Goal: Task Accomplishment & Management: Complete application form

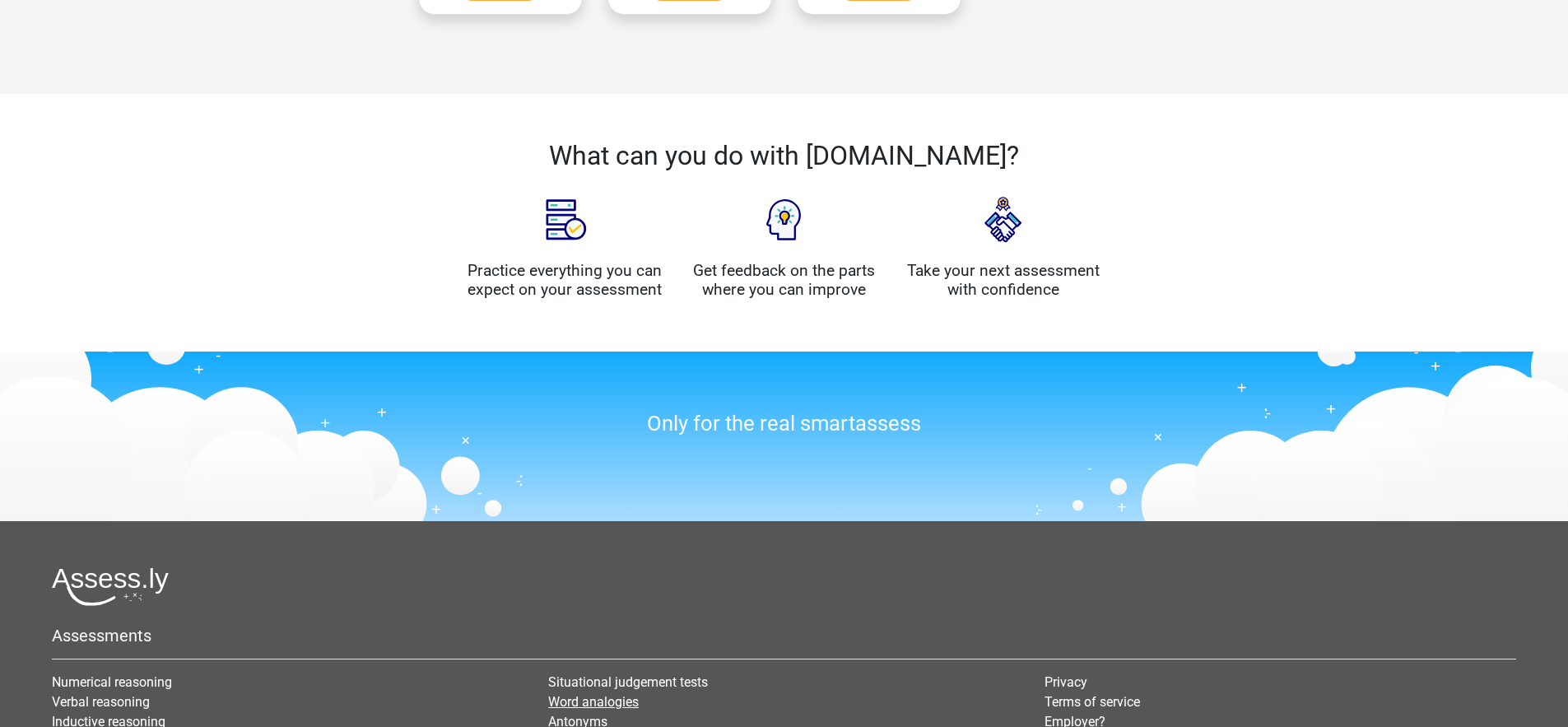
scroll to position [1368, 0]
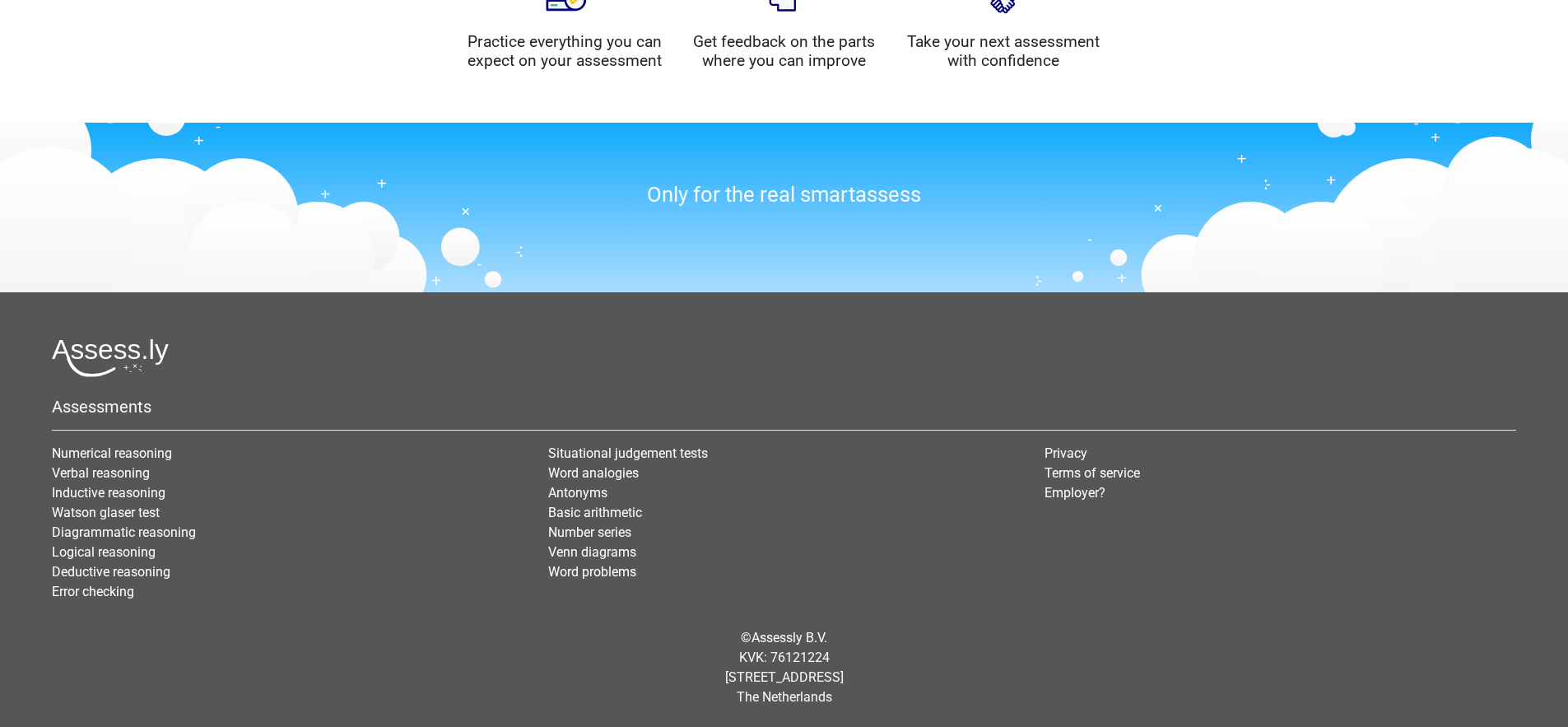
click at [823, 705] on div "© Assessly B.V. KVK: 76121224 [STREET_ADDRESS]" at bounding box center [784, 668] width 1489 height 106
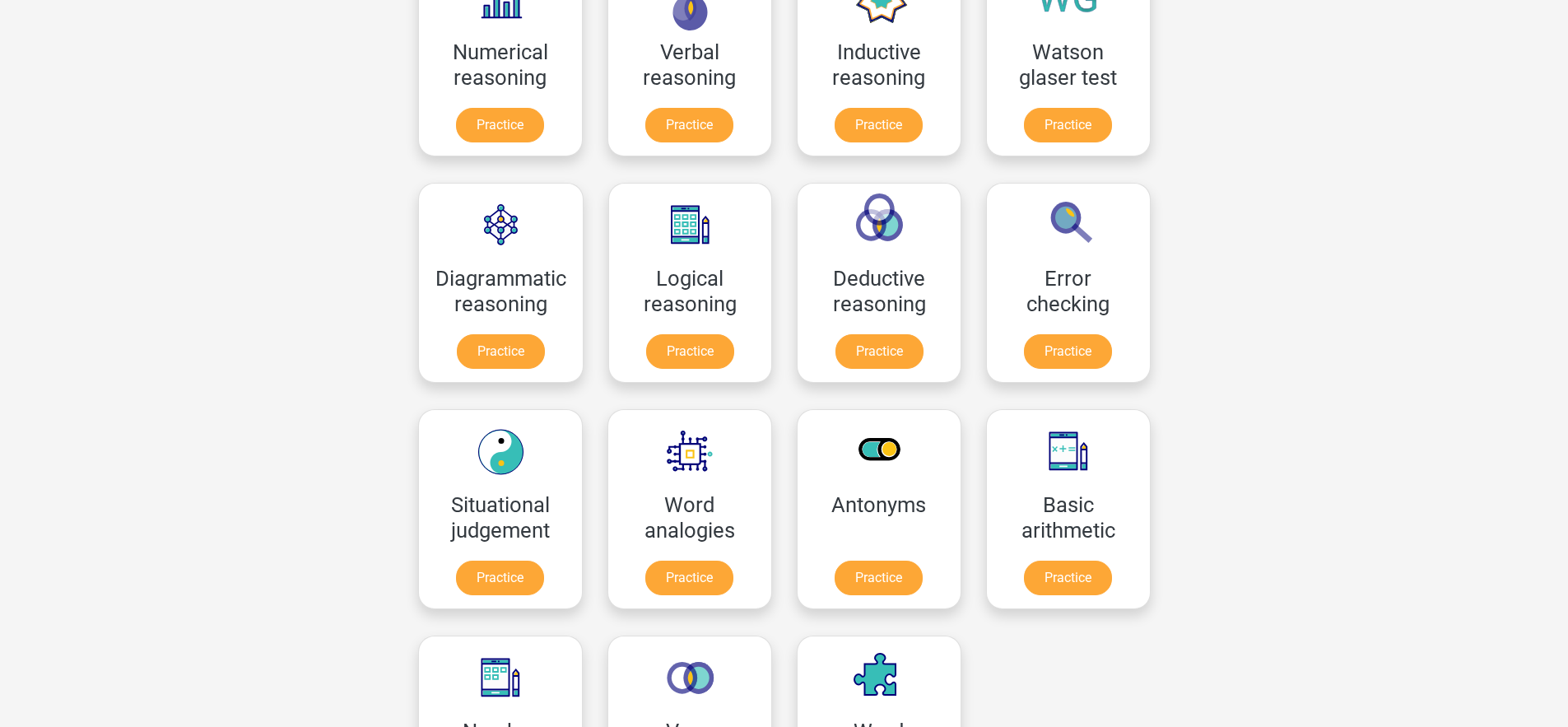
scroll to position [0, 0]
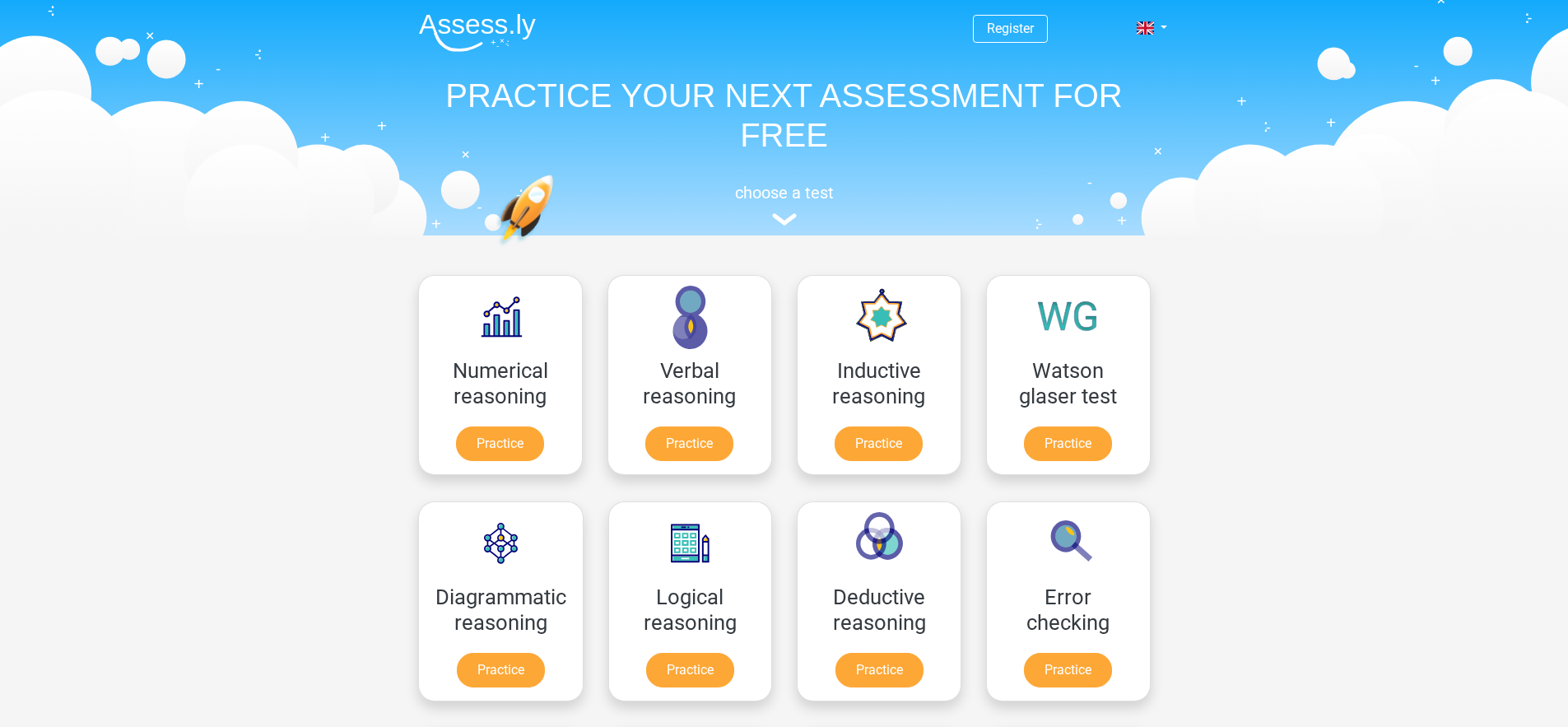
drag, startPoint x: 823, startPoint y: 705, endPoint x: 389, endPoint y: 35, distance: 798.3
click at [389, 35] on header "Register Nederlands English" at bounding box center [784, 117] width 1568 height 235
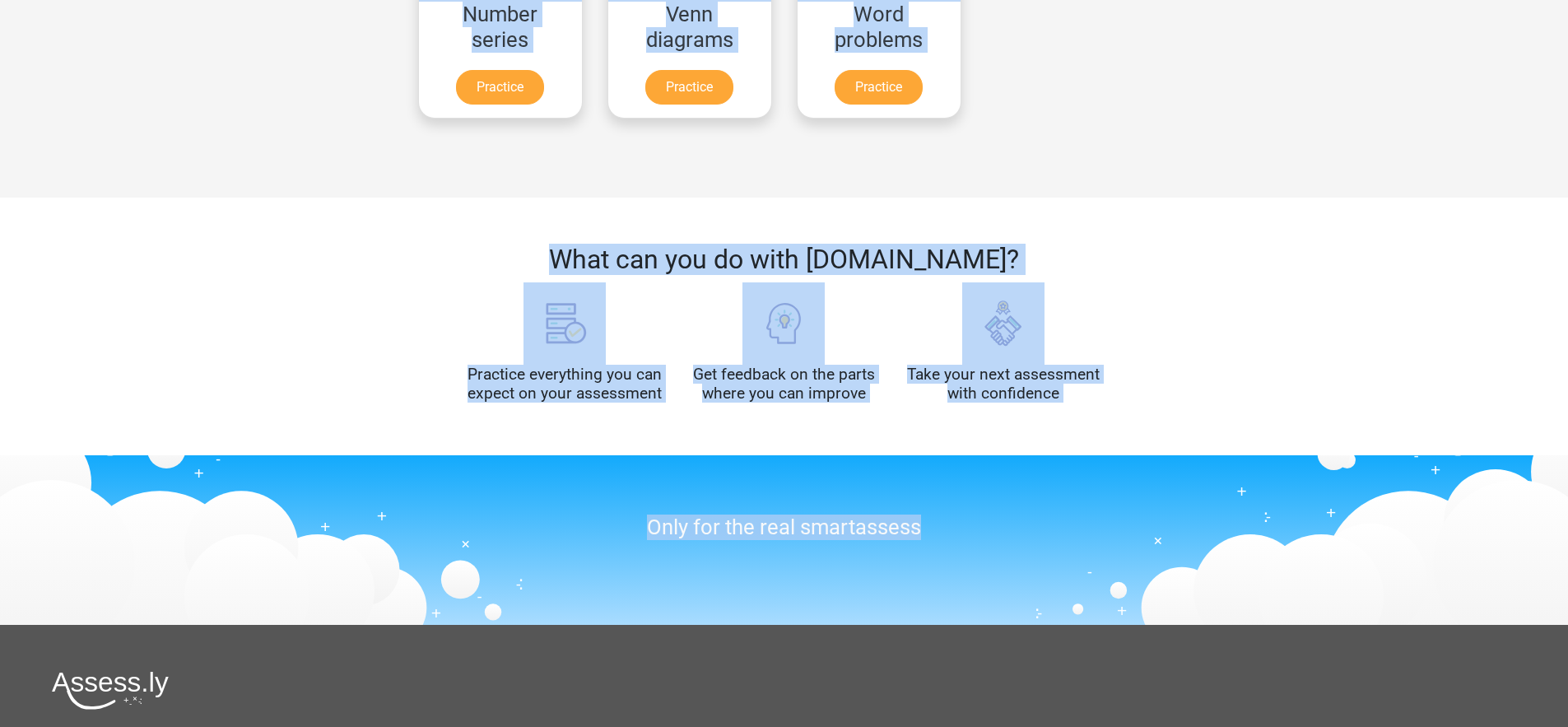
scroll to position [1368, 0]
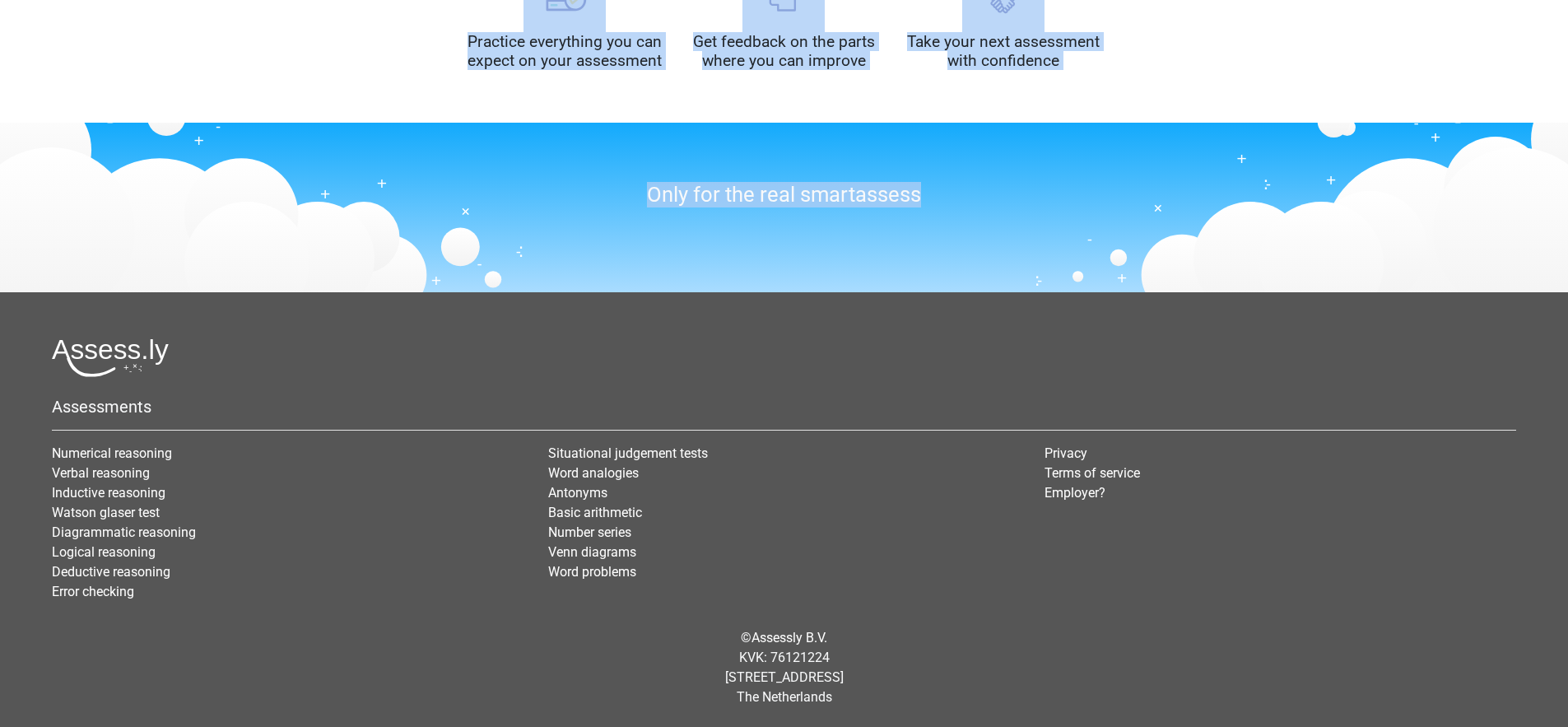
drag, startPoint x: 389, startPoint y: 35, endPoint x: 1052, endPoint y: 709, distance: 945.4
click at [1049, 709] on div "© Assessly B.V. KVK: 76121224 [STREET_ADDRESS]" at bounding box center [784, 668] width 1489 height 106
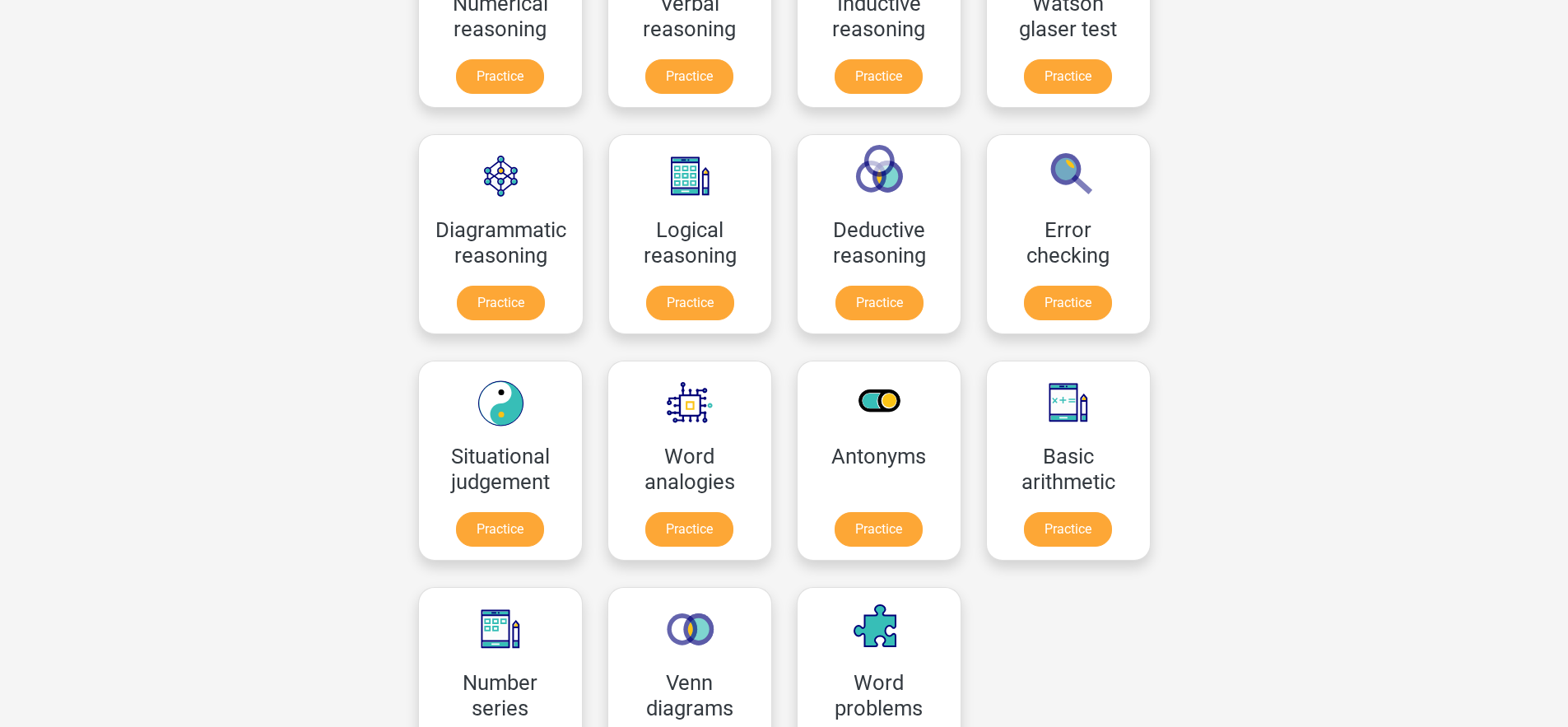
scroll to position [0, 0]
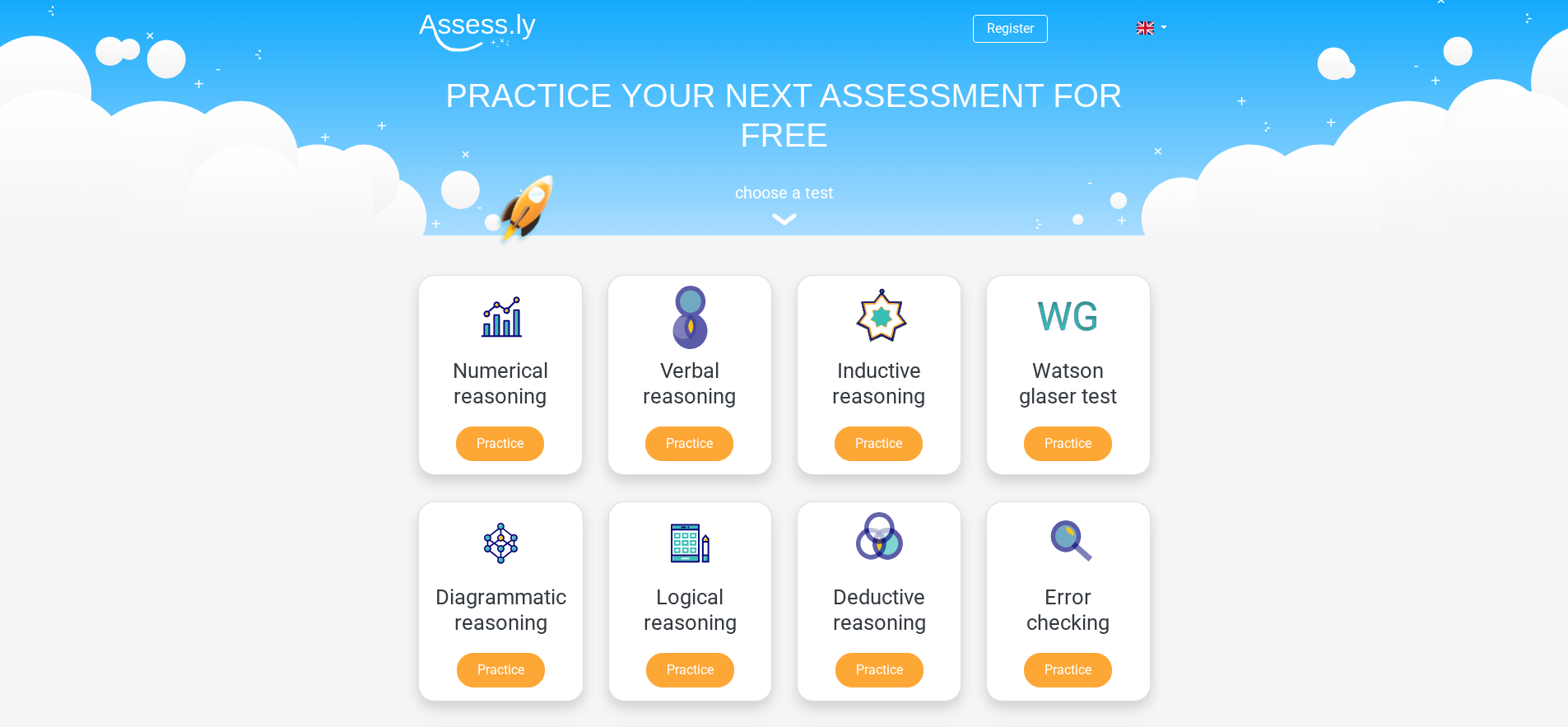
drag, startPoint x: 1049, startPoint y: 709, endPoint x: 392, endPoint y: 26, distance: 947.7
click at [393, 26] on div "Register Nederlands English" at bounding box center [784, 115] width 782 height 226
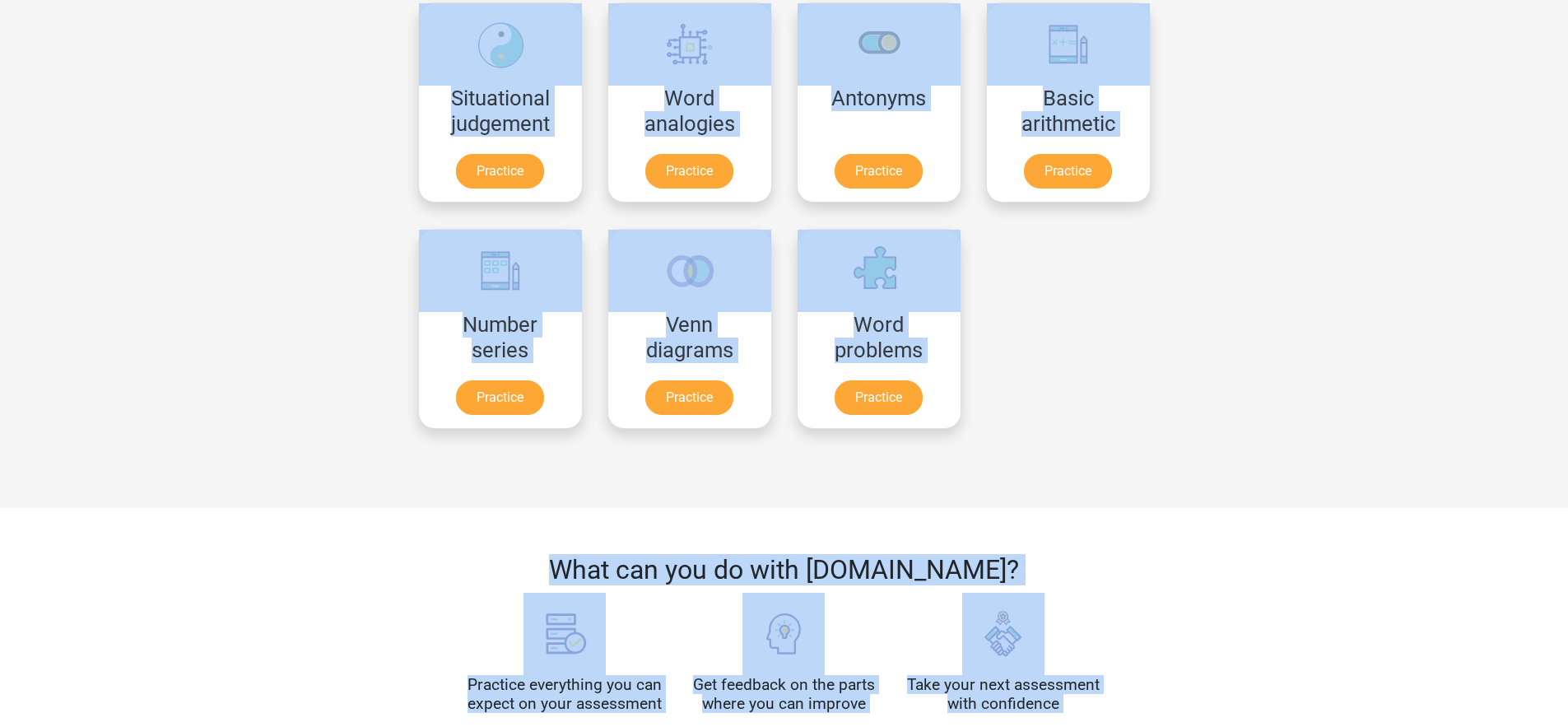
scroll to position [1368, 0]
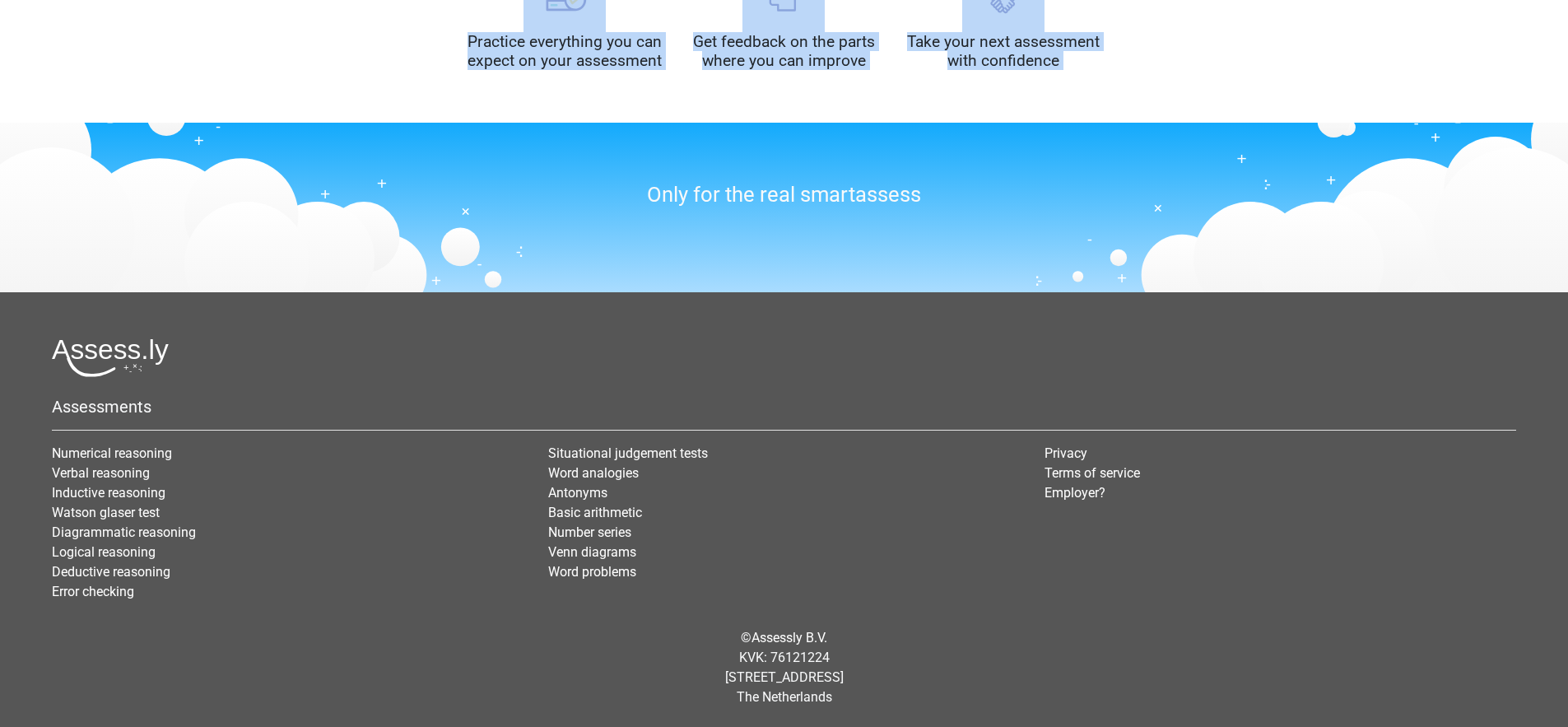
drag, startPoint x: 392, startPoint y: 26, endPoint x: 1021, endPoint y: 695, distance: 918.3
click at [1021, 695] on div "© Assessly B.V. KVK: 76121224 [STREET_ADDRESS]" at bounding box center [784, 668] width 1489 height 106
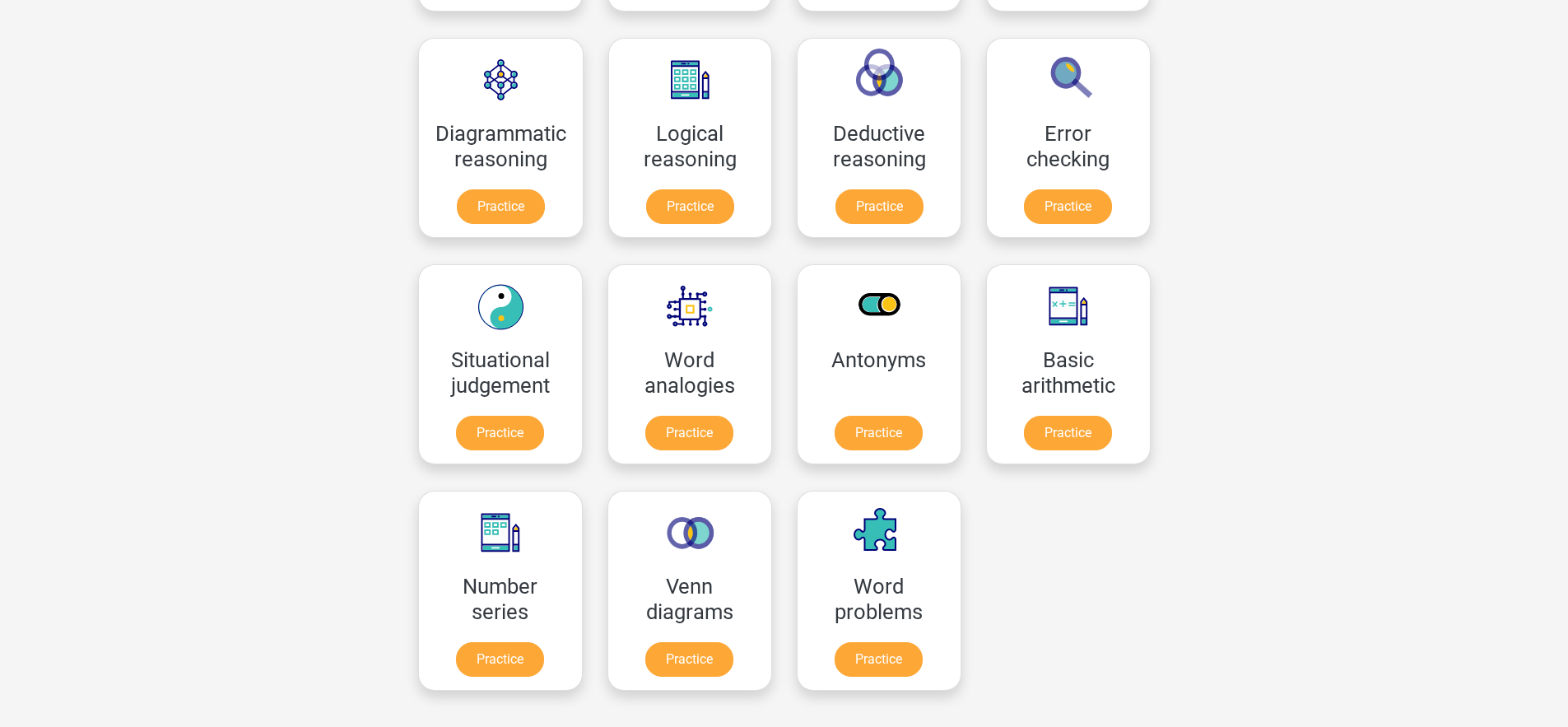
scroll to position [0, 0]
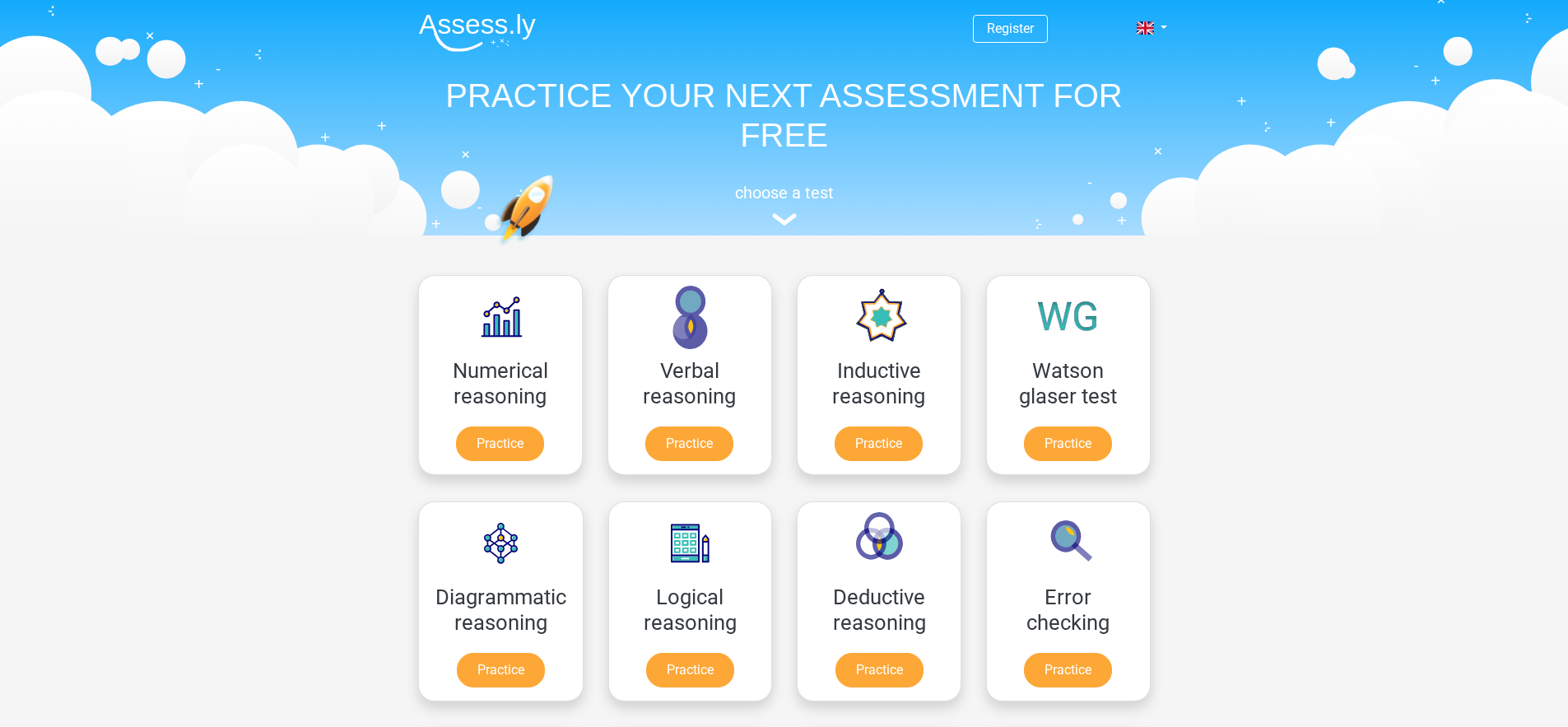
drag, startPoint x: 1017, startPoint y: 712, endPoint x: 392, endPoint y: 21, distance: 931.7
click at [393, 21] on div "Register Nederlands English" at bounding box center [784, 115] width 782 height 226
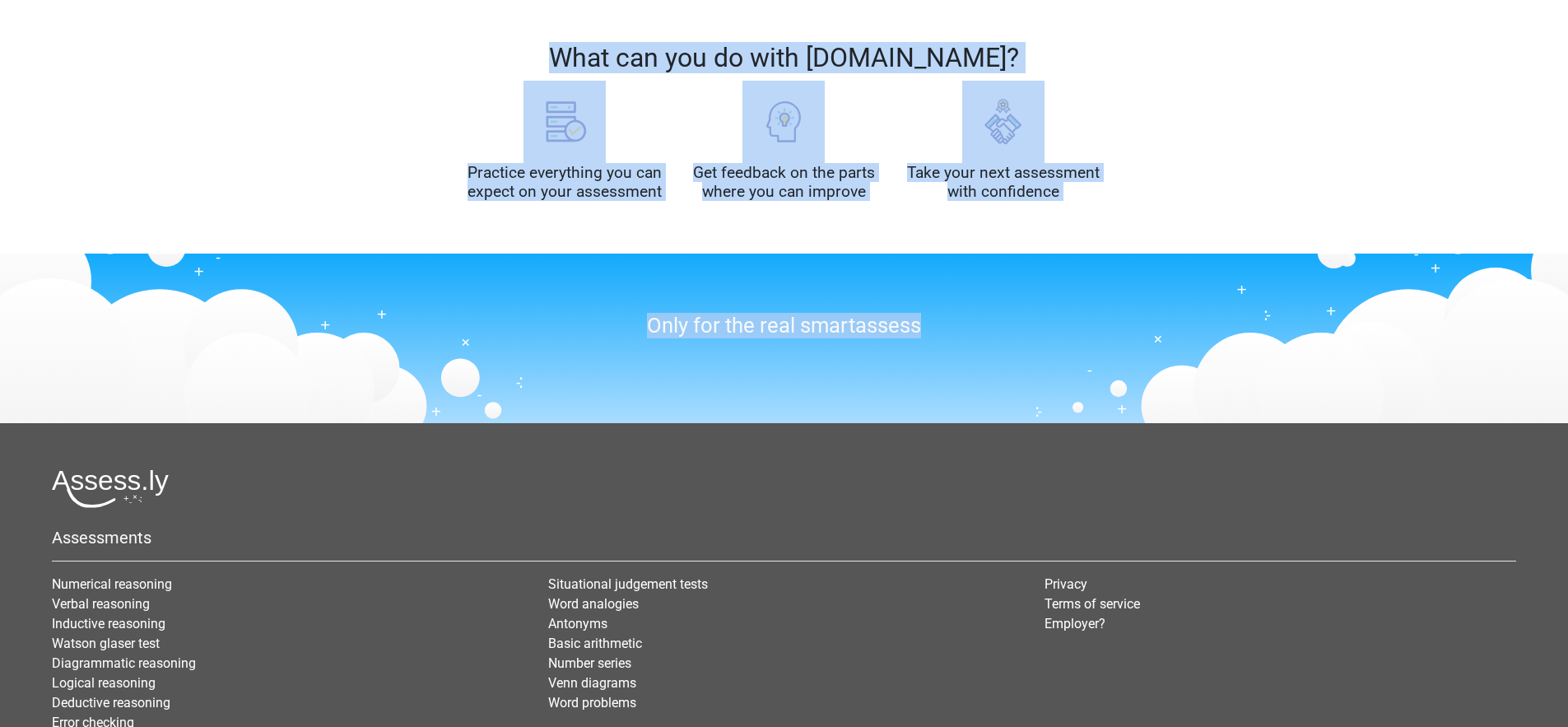
scroll to position [1368, 0]
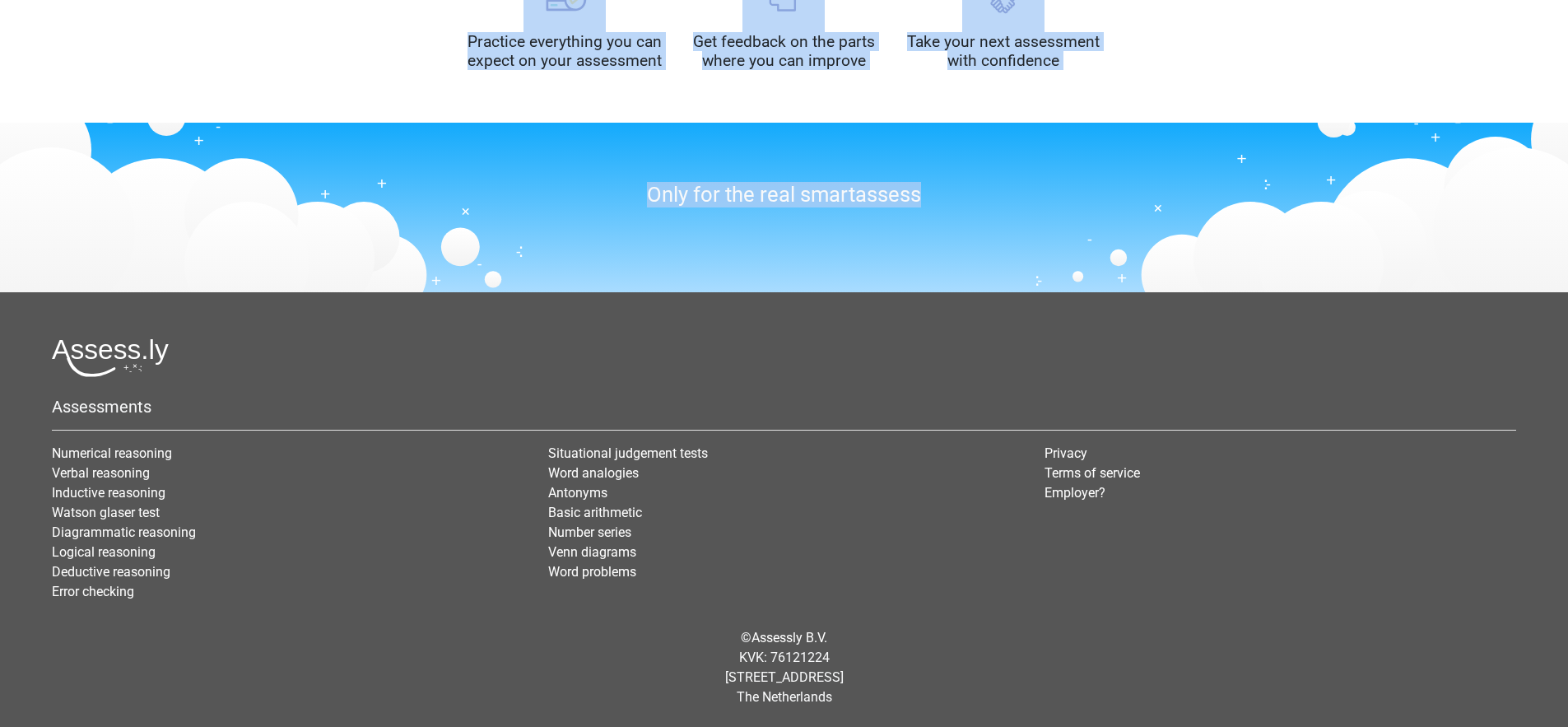
drag, startPoint x: 392, startPoint y: 21, endPoint x: 984, endPoint y: 719, distance: 915.2
click at [984, 719] on div "© Assessly B.V. KVK: 76121224 [STREET_ADDRESS]" at bounding box center [784, 668] width 1489 height 106
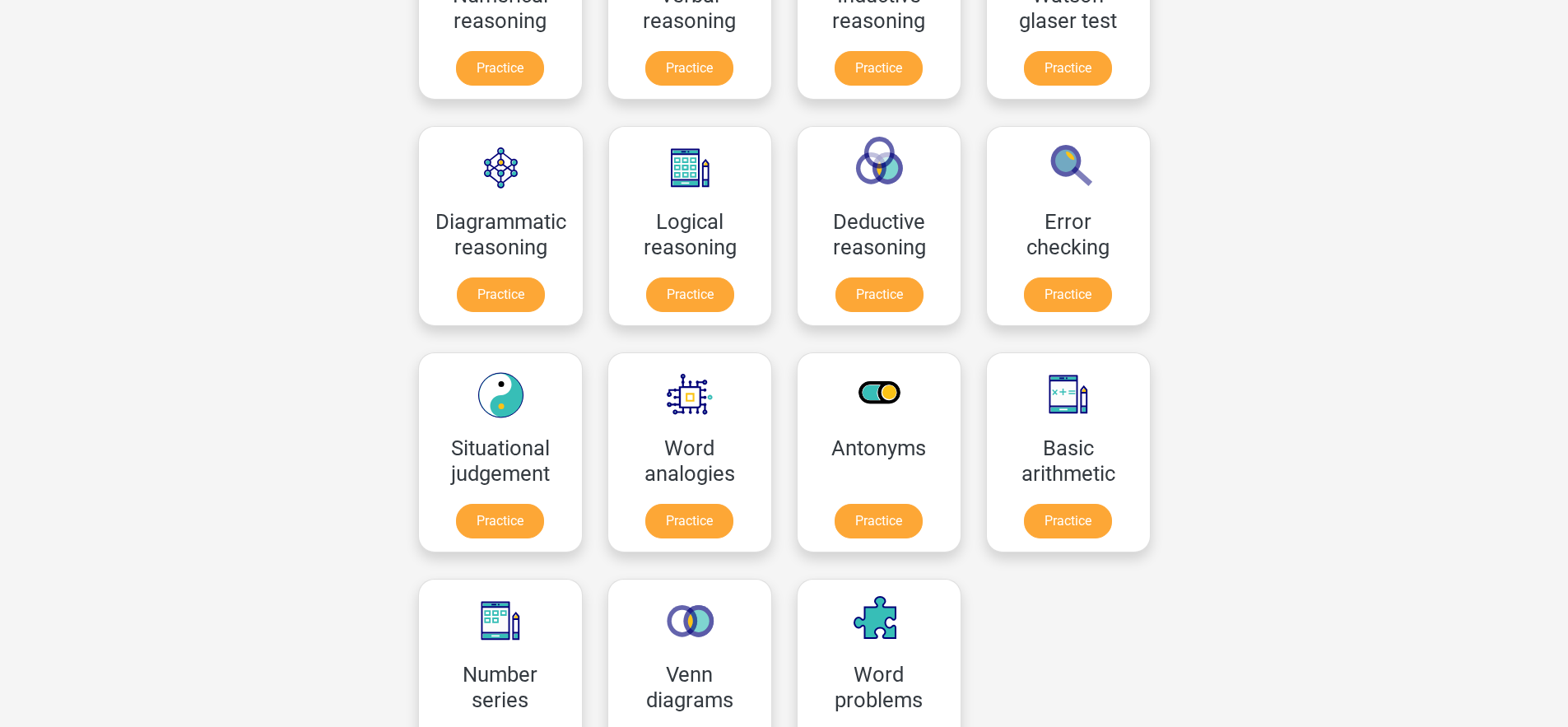
scroll to position [0, 0]
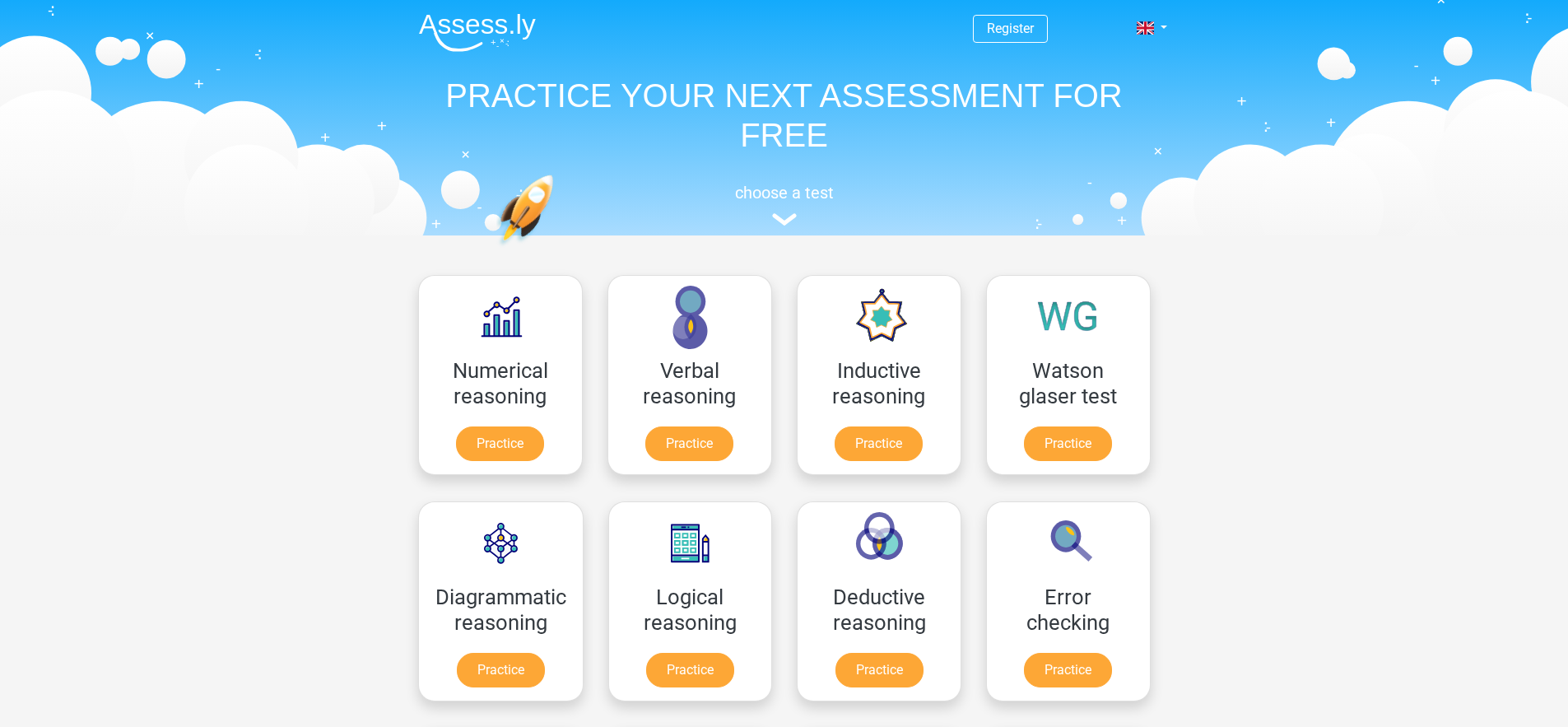
drag, startPoint x: 984, startPoint y: 719, endPoint x: 392, endPoint y: 29, distance: 909.2
click at [392, 29] on header "Register Nederlands English" at bounding box center [784, 117] width 1568 height 235
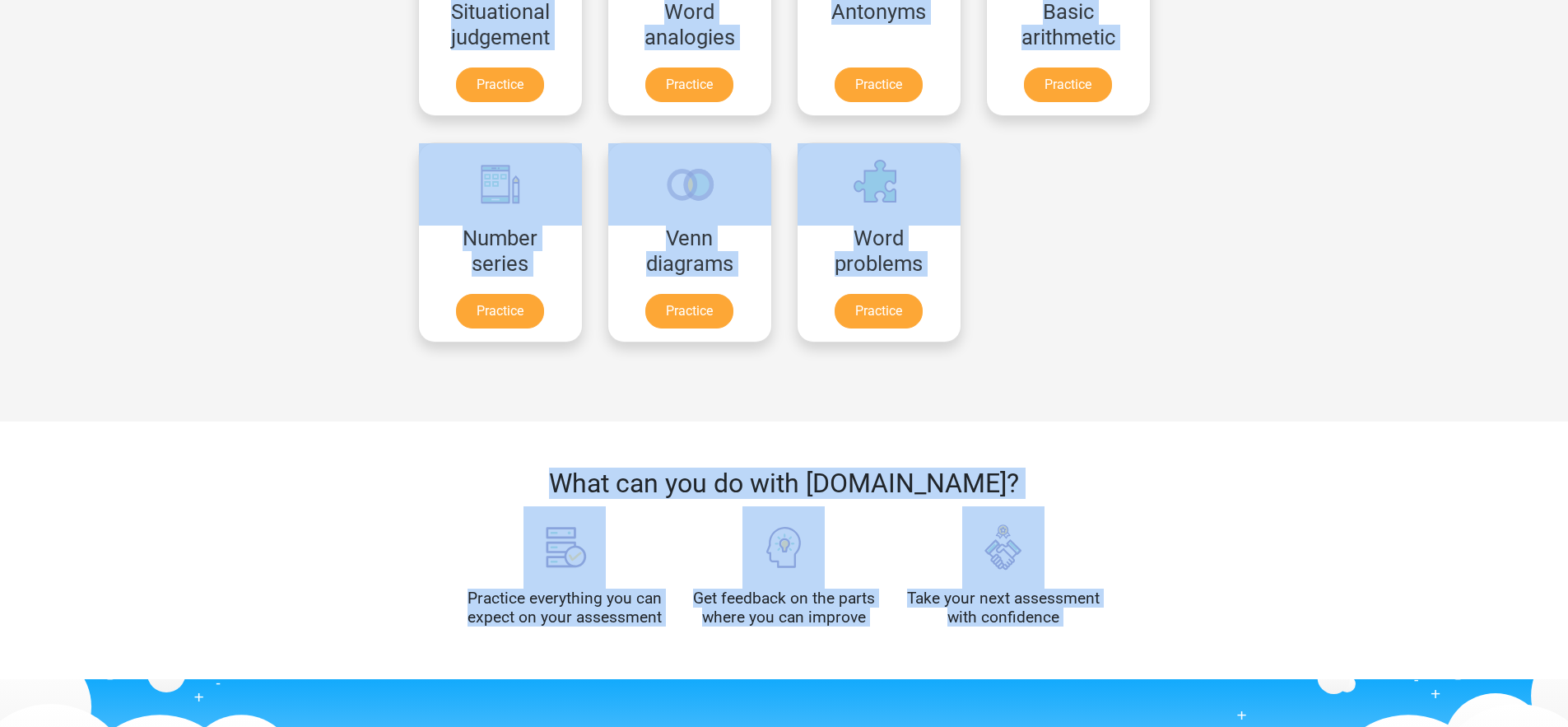
scroll to position [1368, 0]
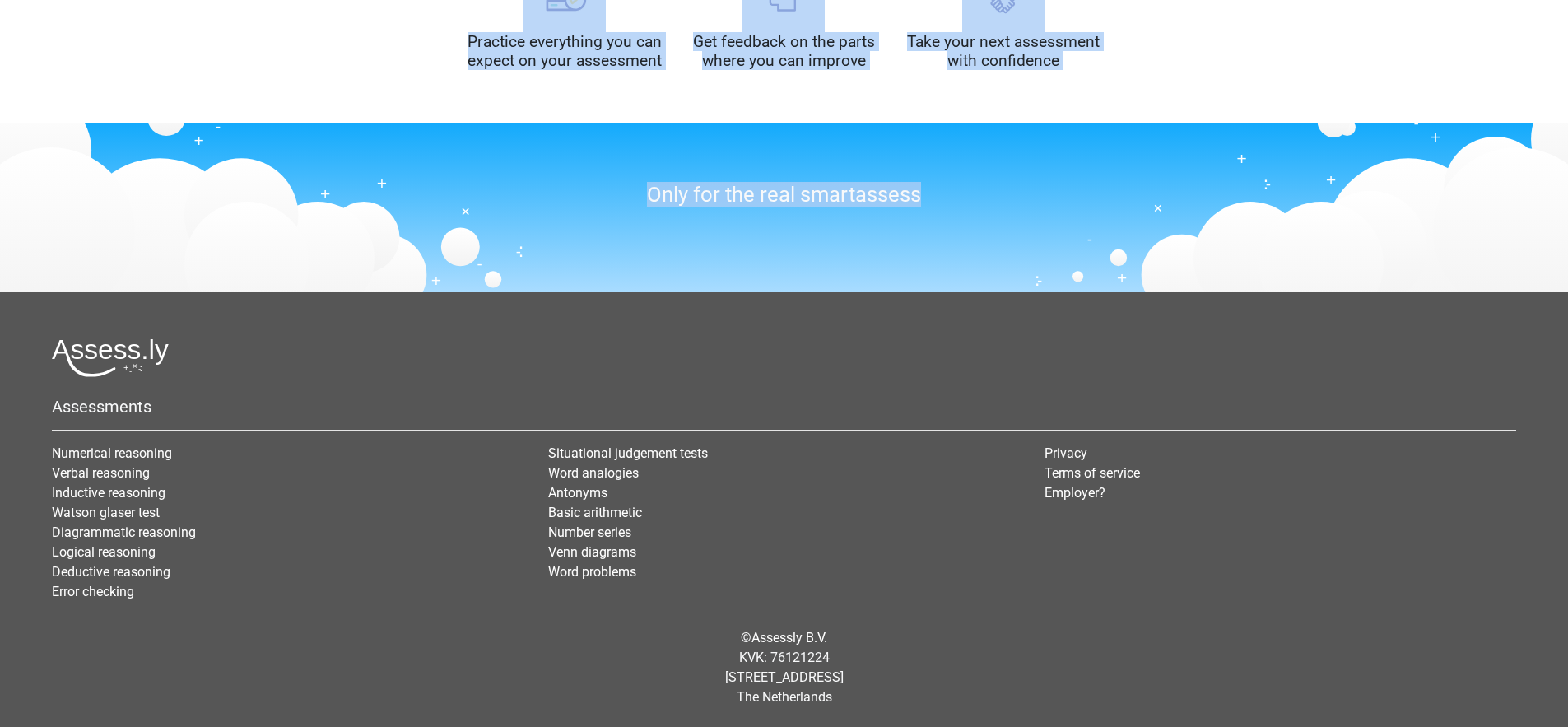
drag, startPoint x: 392, startPoint y: 29, endPoint x: 1038, endPoint y: 709, distance: 937.9
click at [1037, 709] on div "© Assessly B.V. KVK: 76121224 [STREET_ADDRESS]" at bounding box center [784, 668] width 1489 height 106
drag, startPoint x: 388, startPoint y: 17, endPoint x: 1130, endPoint y: 706, distance: 1012.6
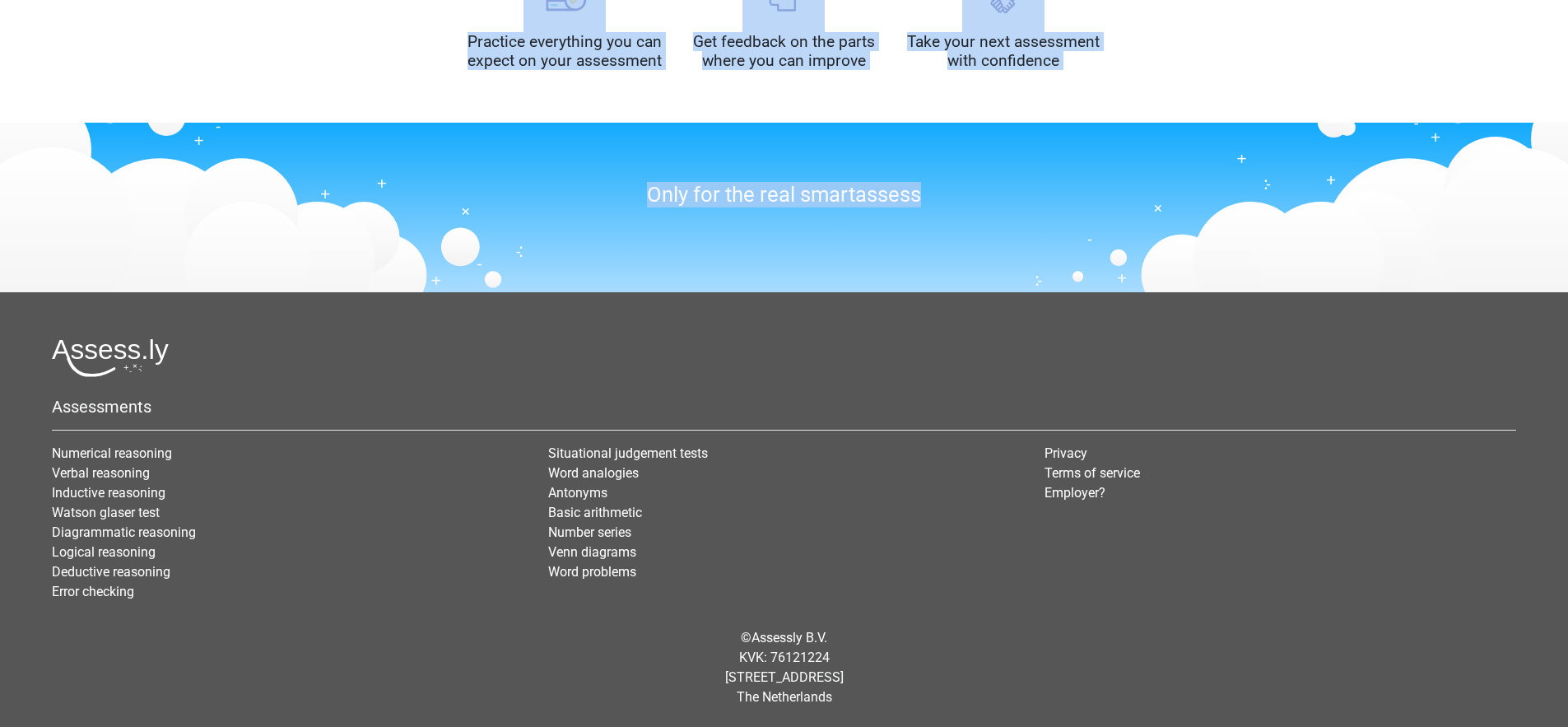
click at [1130, 706] on div "© Assessly B.V. KVK: 76121224 [STREET_ADDRESS]" at bounding box center [784, 668] width 1489 height 106
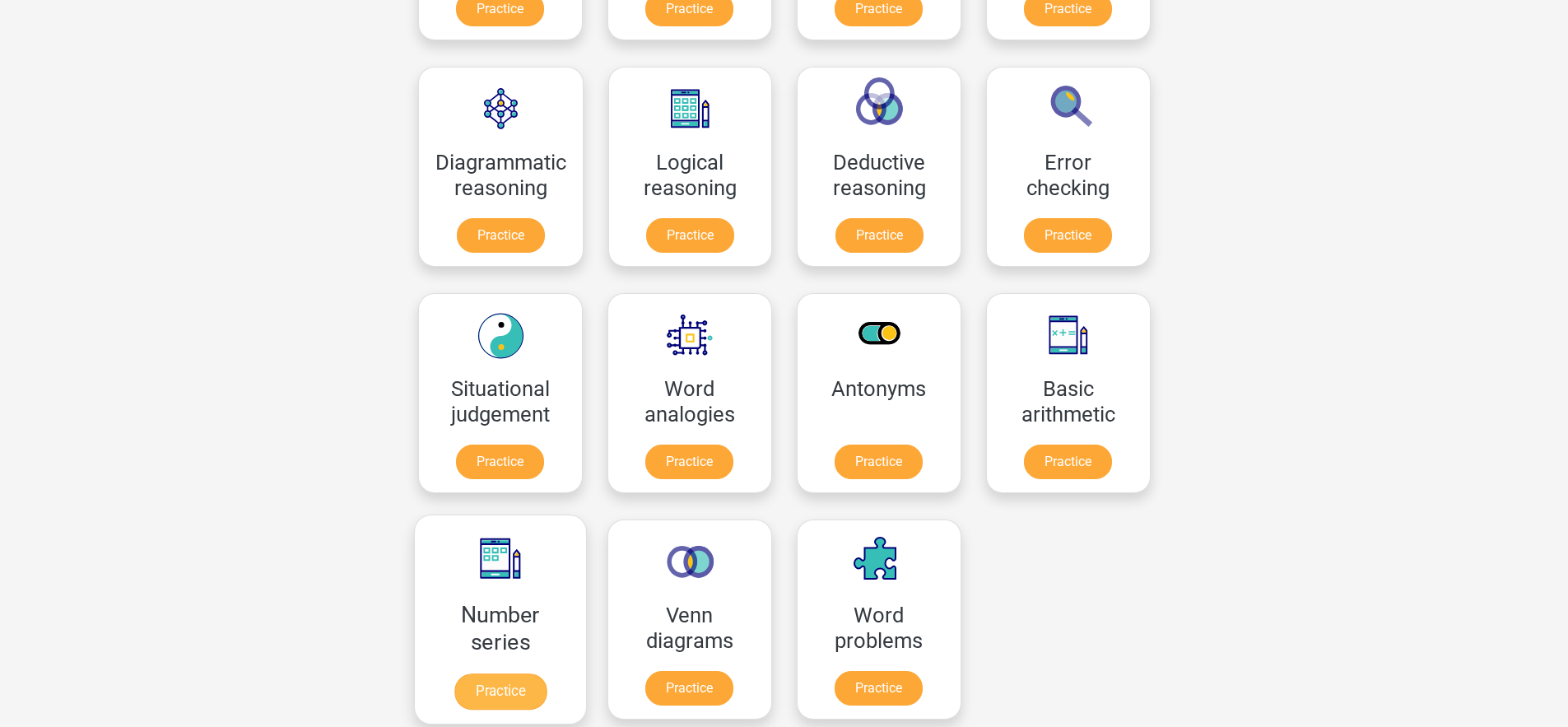
scroll to position [409, 0]
